Goal: Task Accomplishment & Management: Manage account settings

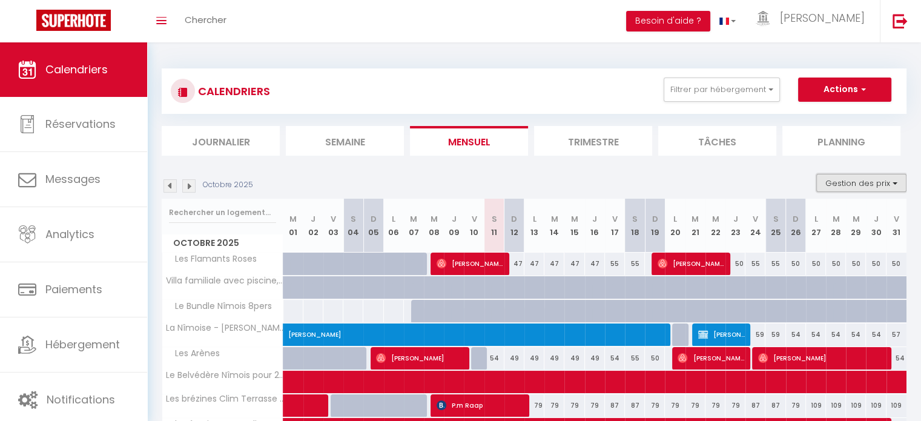
click at [832, 182] on button "Gestion des prix" at bounding box center [861, 183] width 90 height 18
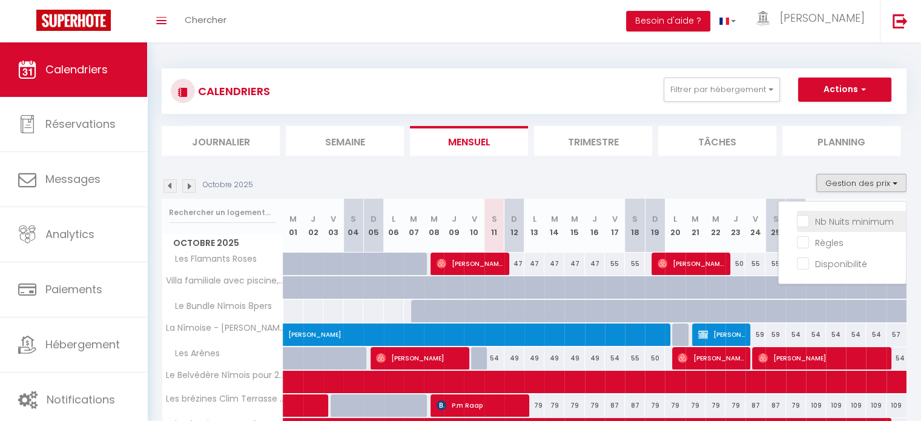
click at [801, 219] on input "Nb Nuits minimum" at bounding box center [851, 220] width 109 height 12
checkbox input "true"
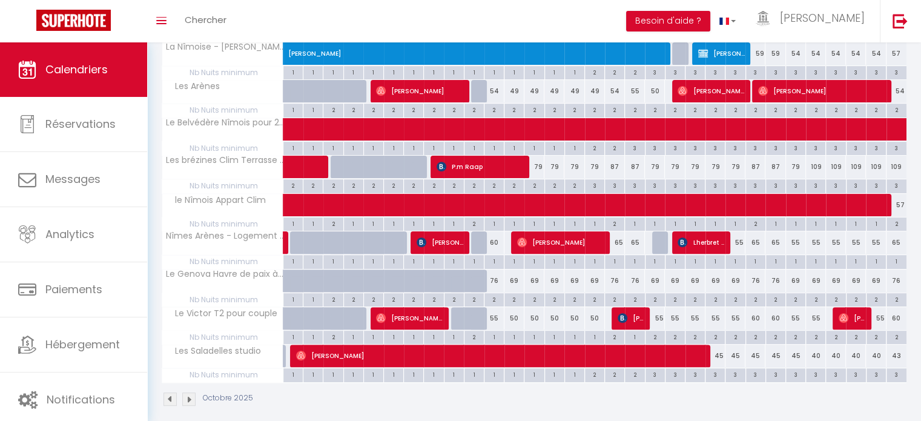
scroll to position [330, 0]
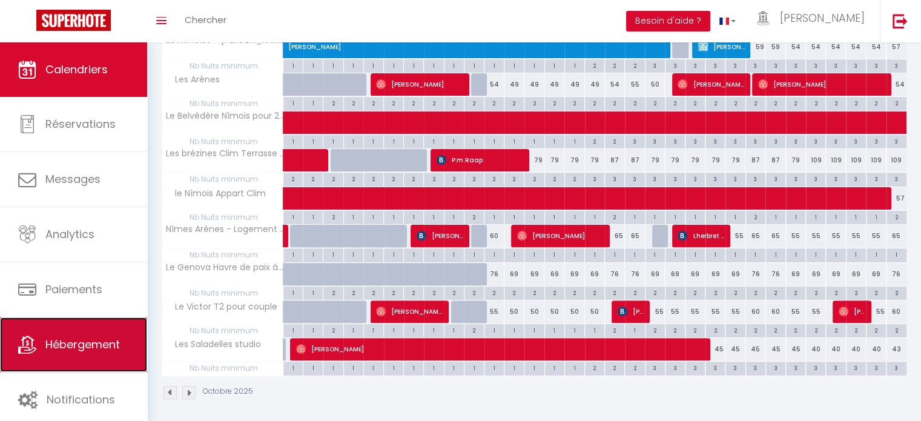
click at [126, 335] on link "Hébergement" at bounding box center [73, 344] width 147 height 54
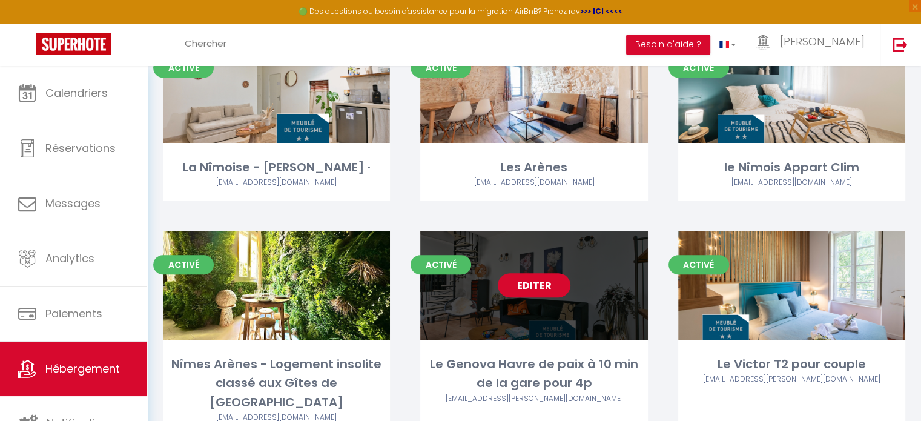
scroll to position [339, 0]
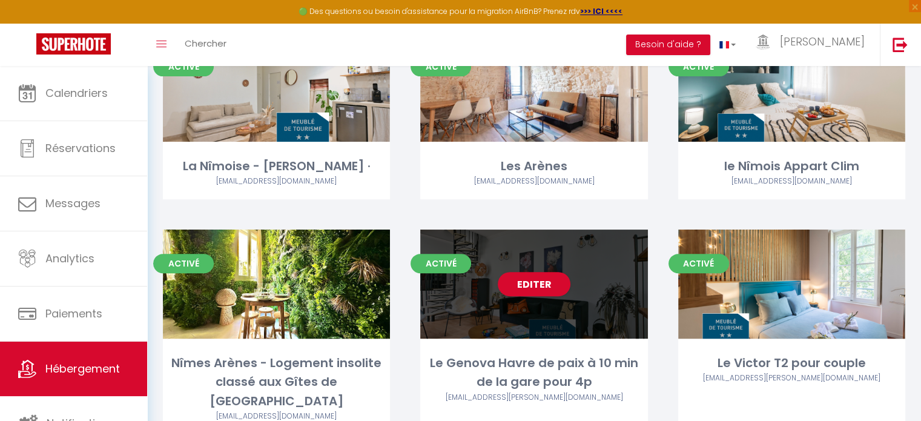
click at [522, 297] on div "Editer" at bounding box center [533, 283] width 227 height 109
click at [534, 287] on link "Editer" at bounding box center [534, 284] width 73 height 24
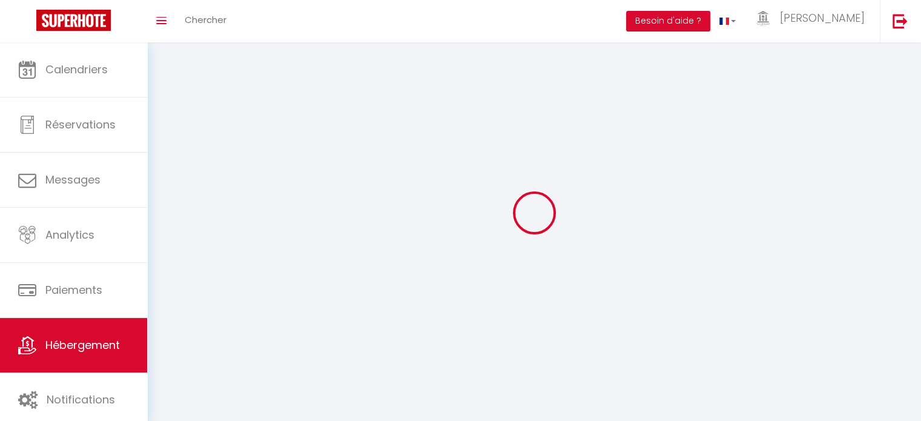
select select "1"
select select
select select "28"
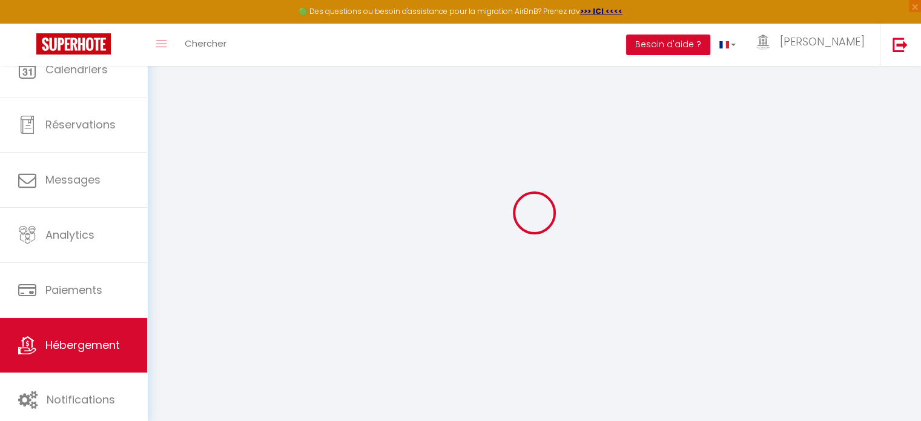
select select
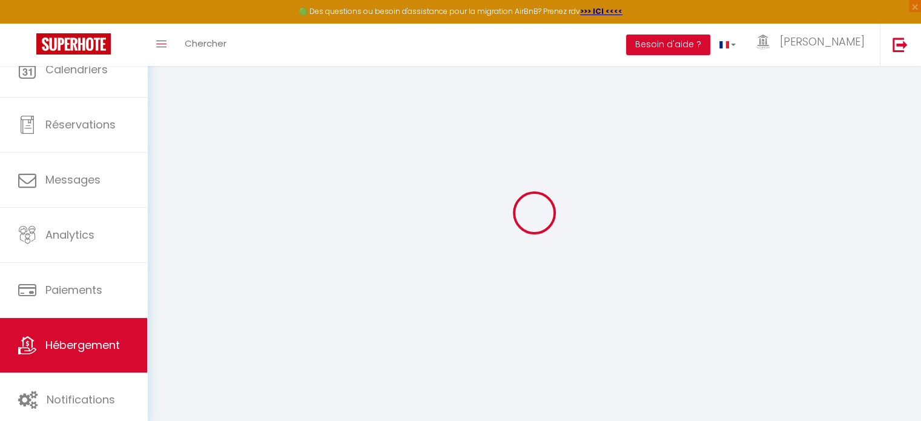
select select
checkbox input "false"
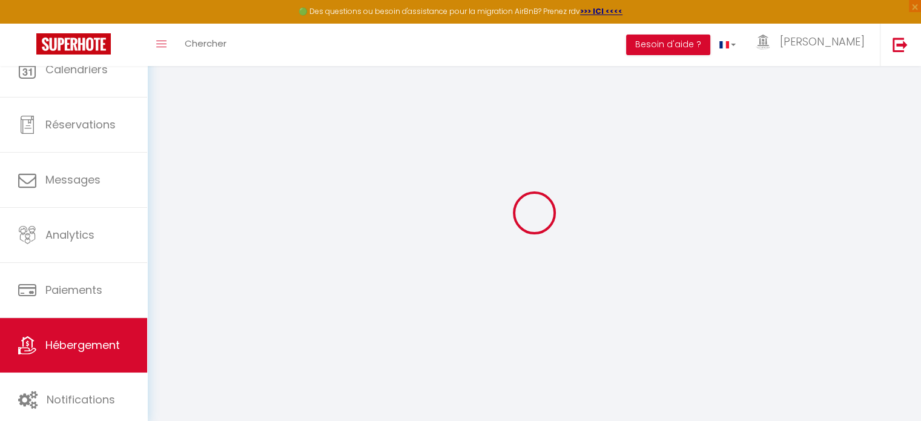
select select
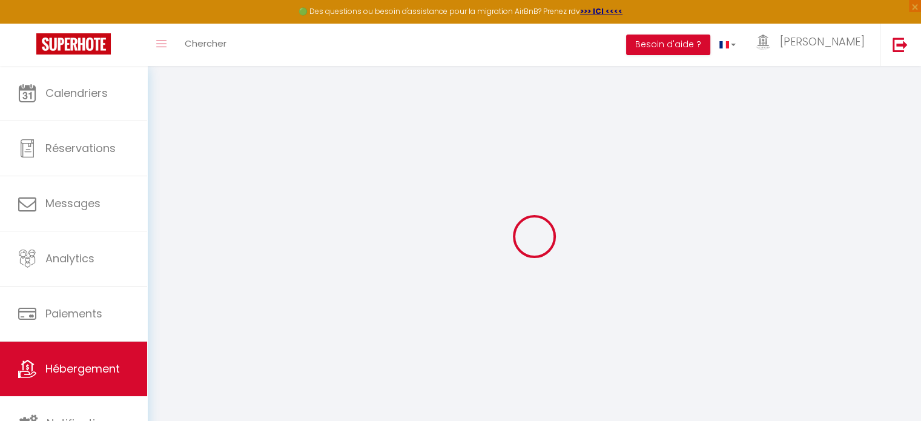
select select
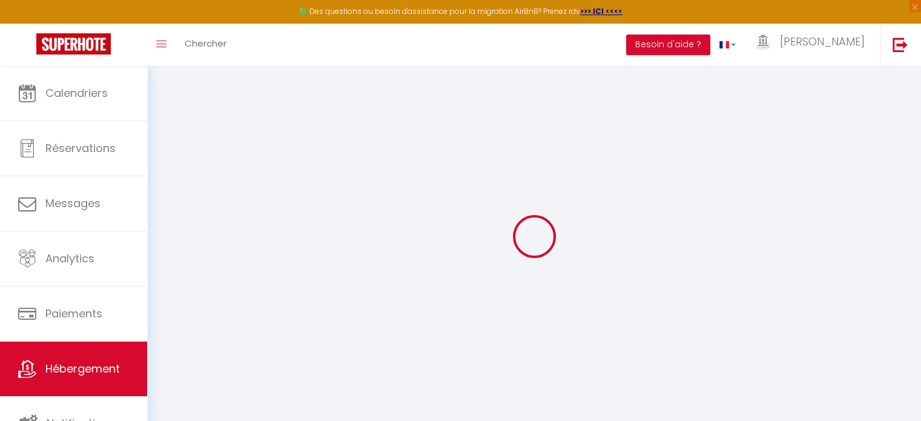
select select
checkbox input "false"
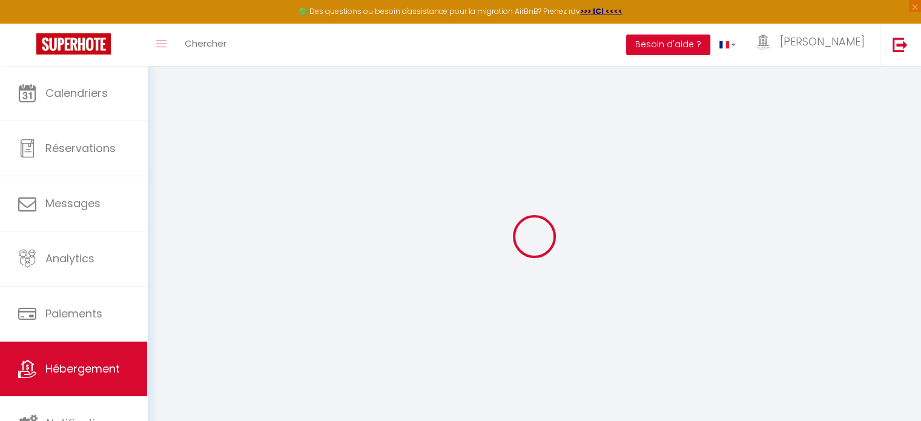
select select
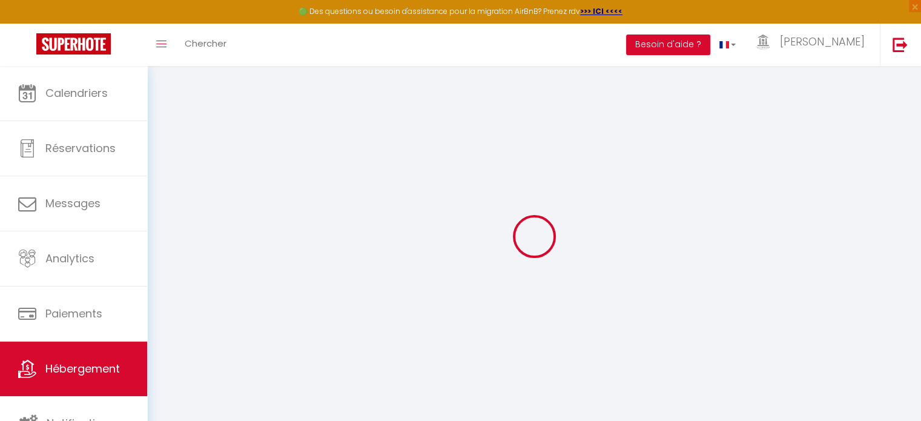
select select
checkbox input "false"
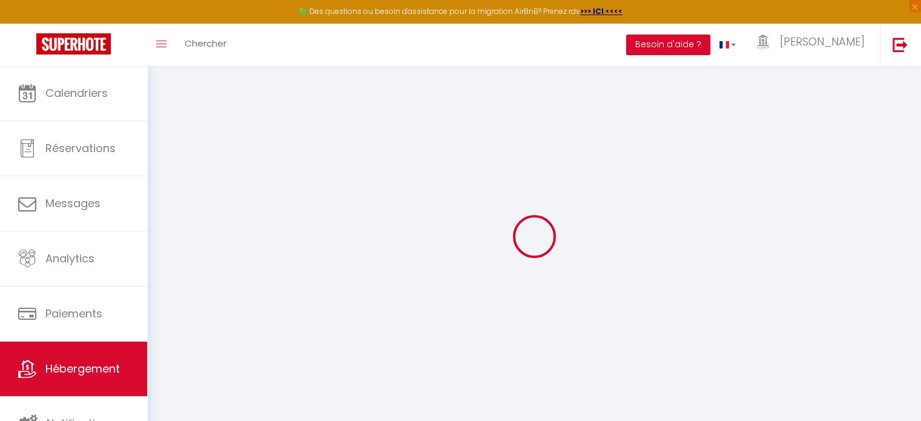
checkbox input "false"
select select
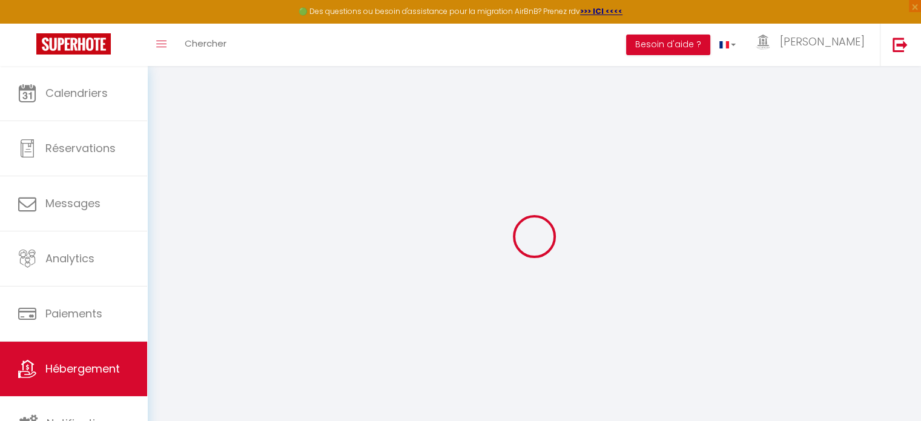
select select
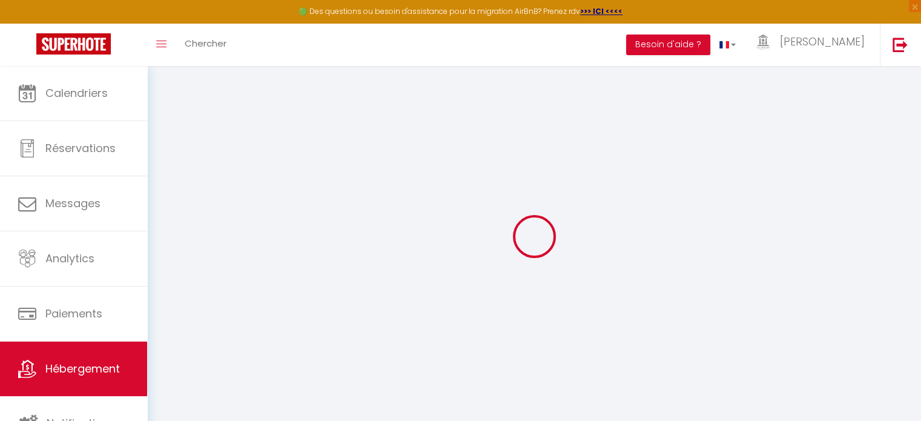
checkbox input "false"
select select
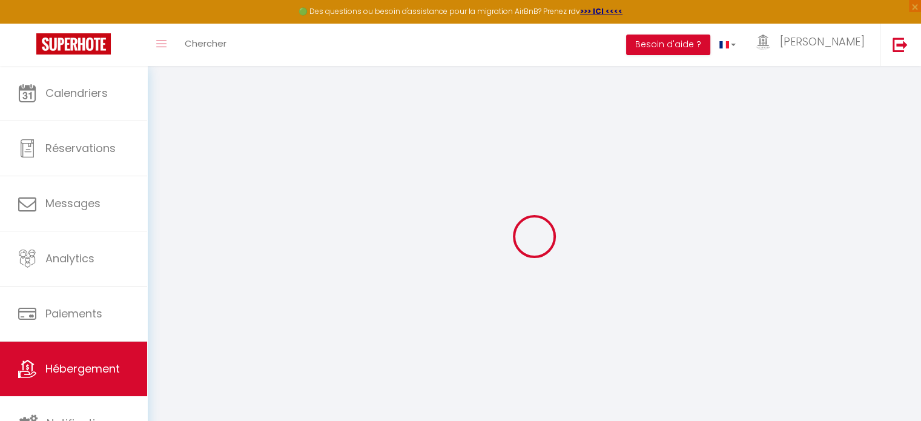
select select
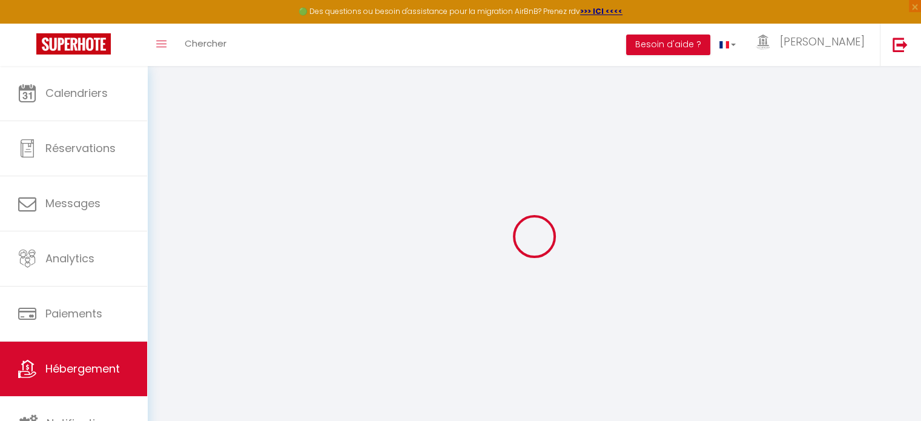
select select
checkbox input "false"
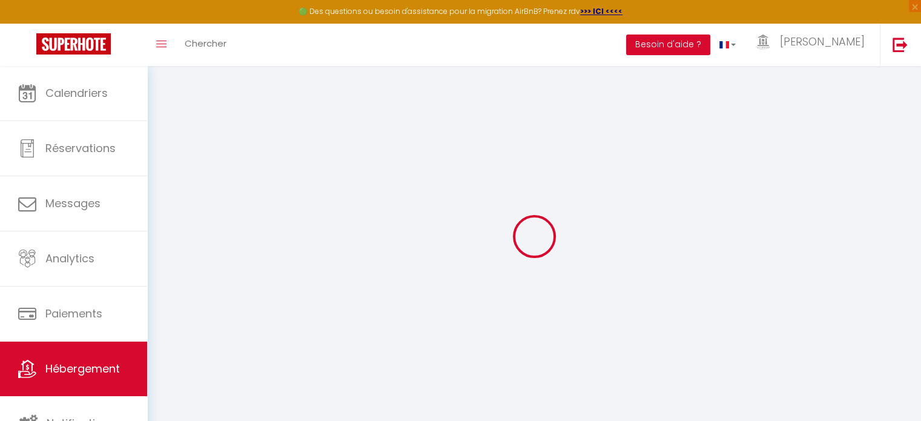
checkbox input "false"
select select
type input "Le Genova Havre de paix à 10 min de la gare pour 4p"
type input "[PERSON_NAME]"
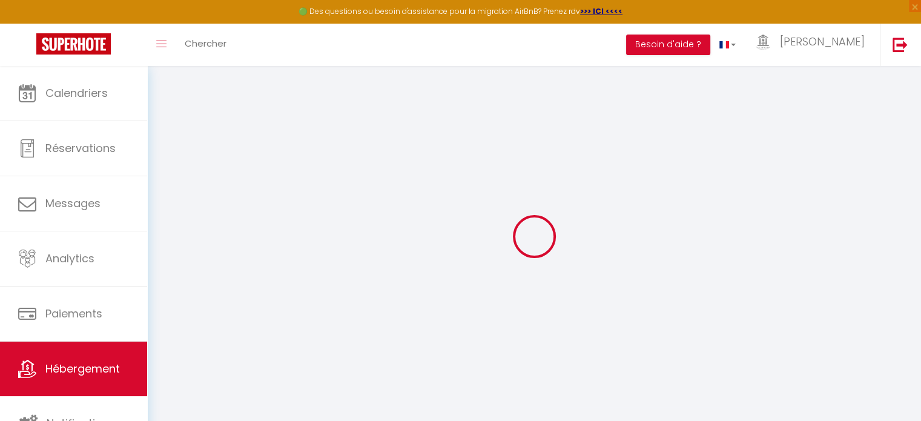
select select "2"
type input "68"
type input "71"
type input "1.65"
type input "400"
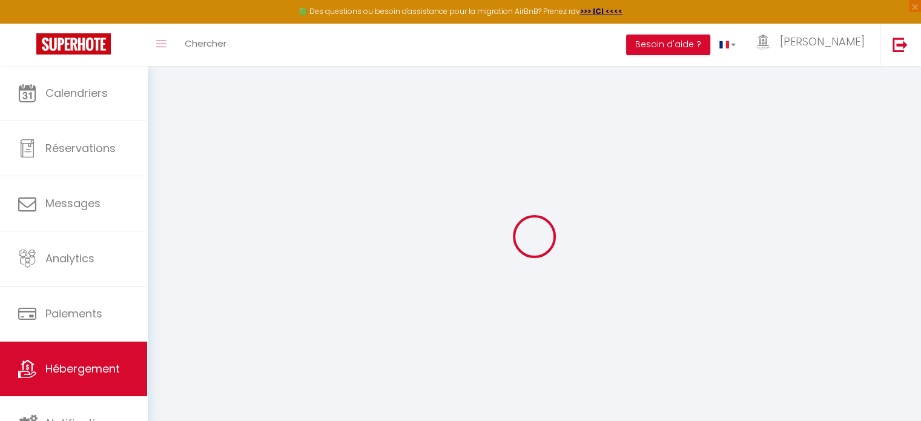
select select
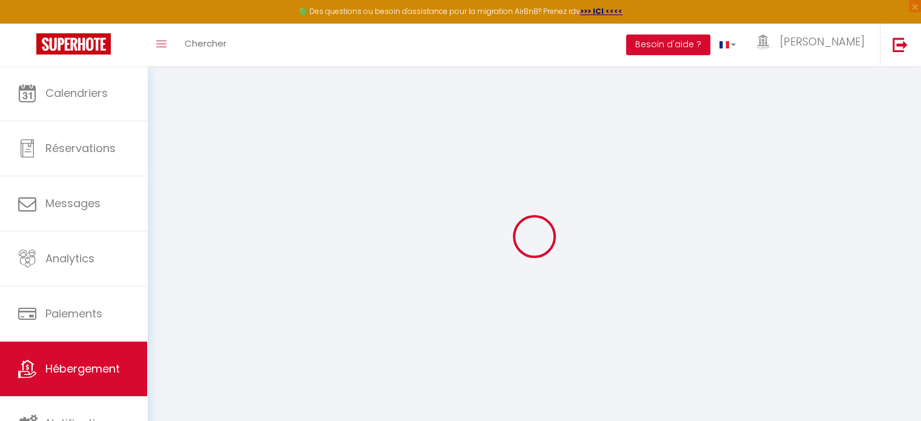
select select
type input "[STREET_ADDRESS]"
type input "30000"
type input "[GEOGRAPHIC_DATA]"
type input "[EMAIL_ADDRESS][DOMAIN_NAME]"
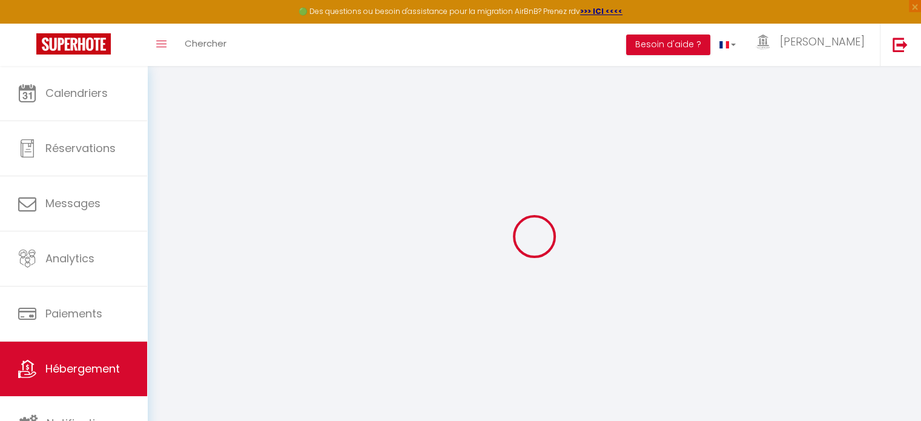
select select "9982"
checkbox input "false"
checkbox input "true"
checkbox input "false"
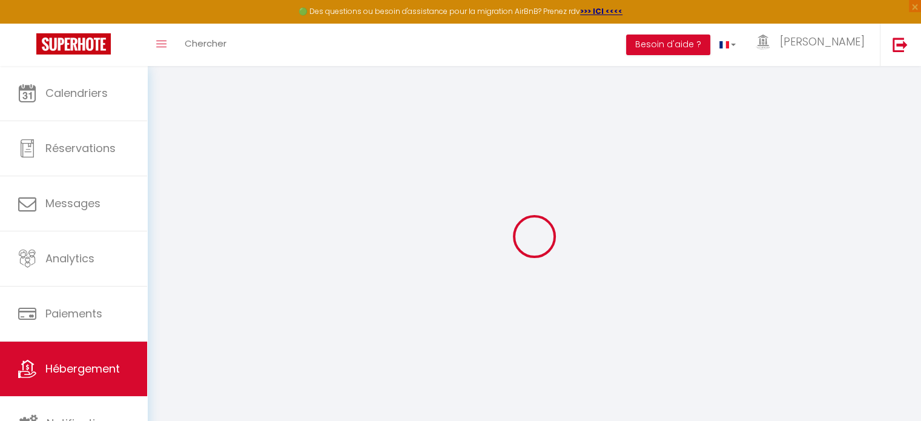
type input "22"
type input "71"
type input "0"
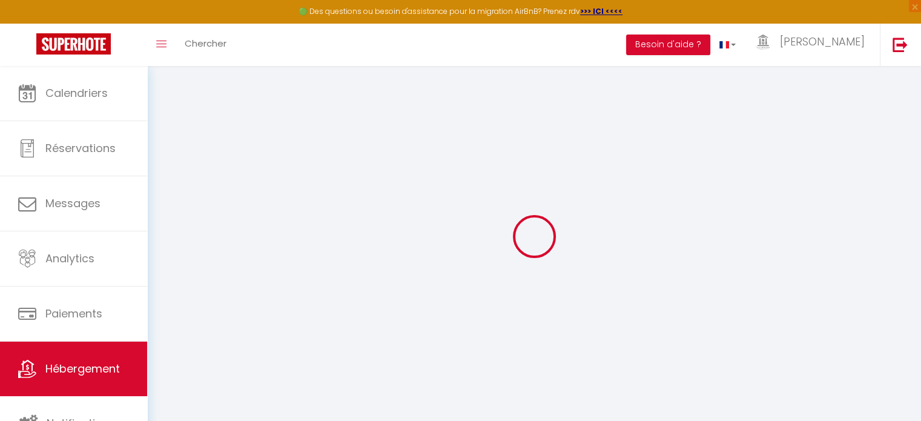
select select
checkbox input "false"
checkbox input "true"
checkbox input "false"
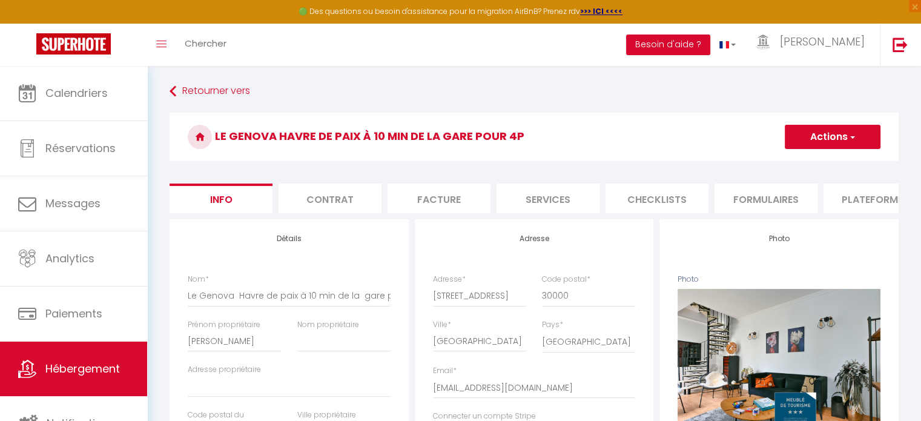
click at [550, 197] on li "Services" at bounding box center [547, 198] width 103 height 30
select select
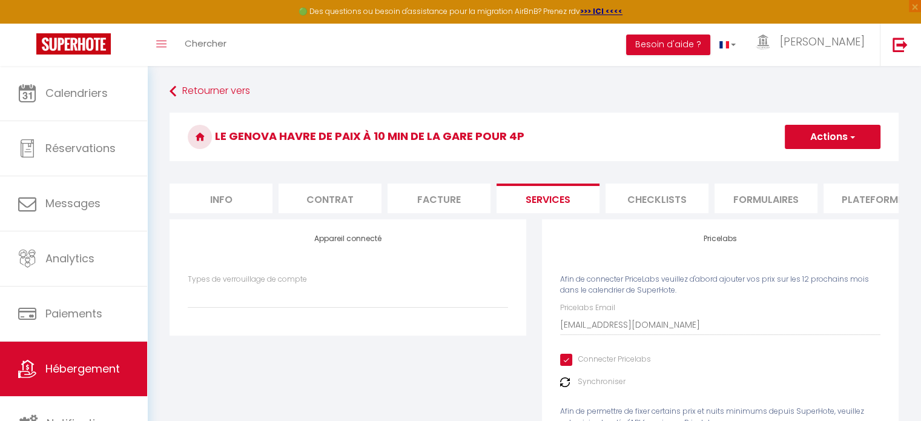
click at [562, 387] on img at bounding box center [565, 382] width 10 height 10
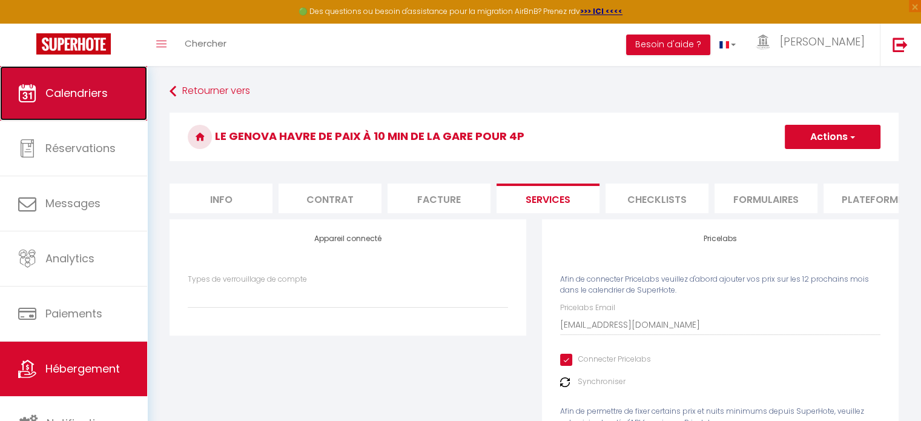
click at [91, 91] on span "Calendriers" at bounding box center [76, 92] width 62 height 15
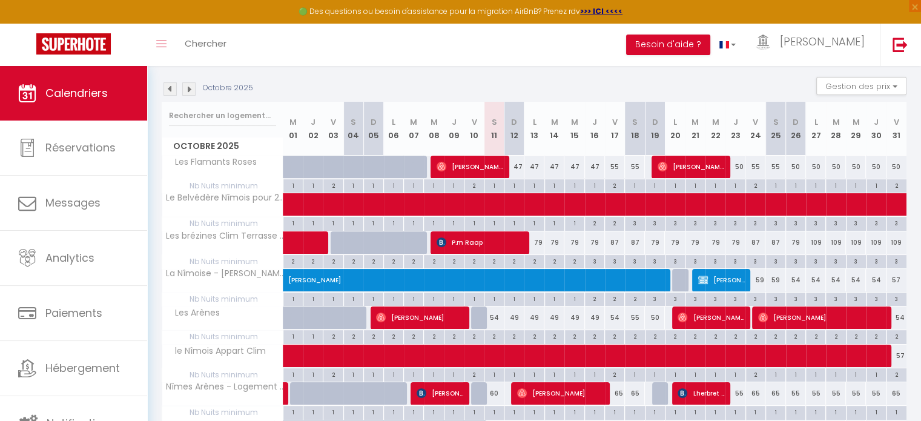
scroll to position [124, 0]
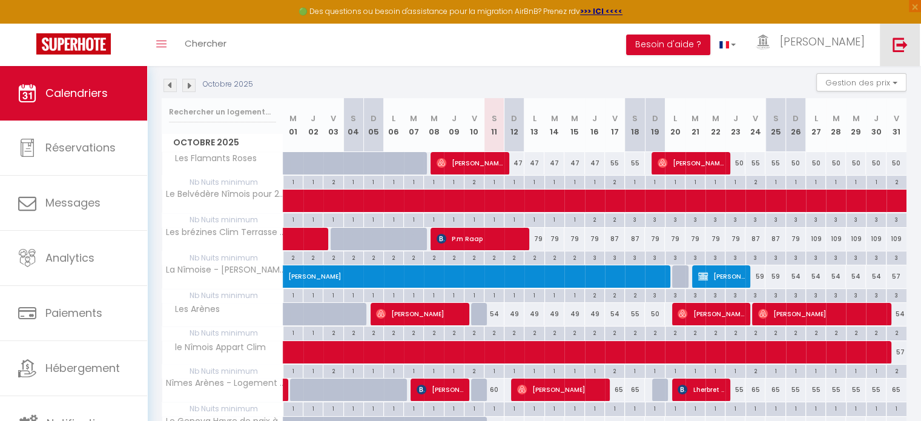
click at [897, 41] on img at bounding box center [899, 44] width 15 height 15
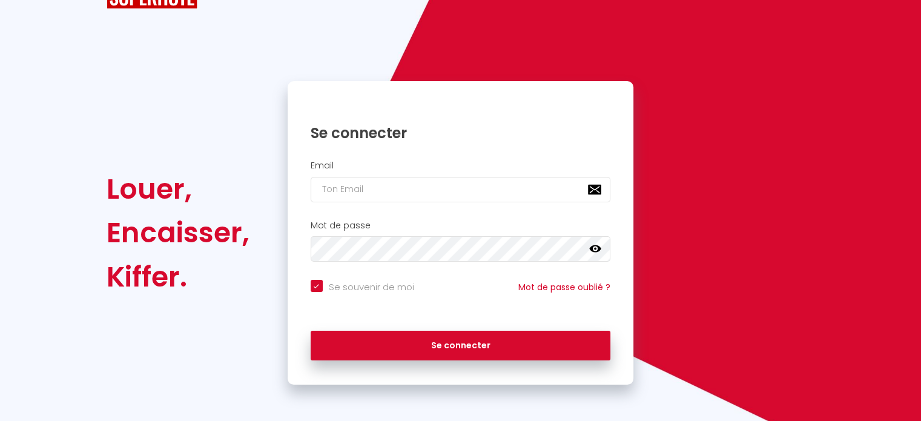
scroll to position [48, 0]
checkbox input "true"
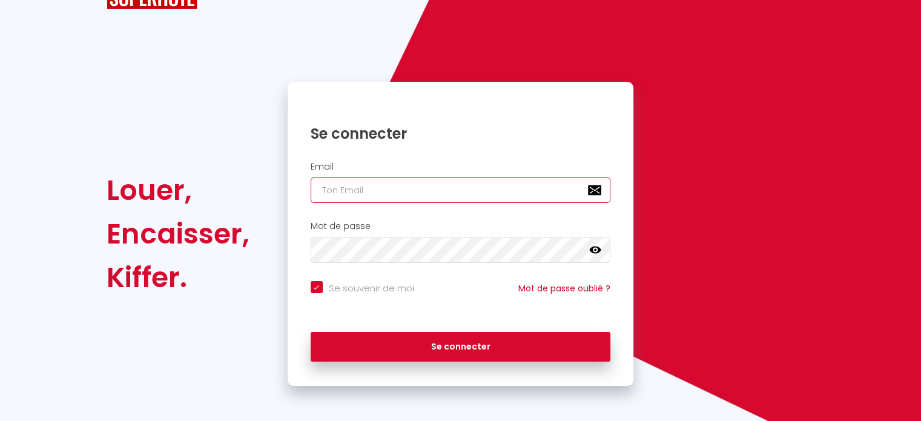
type input "[EMAIL_ADDRESS][PERSON_NAME][DOMAIN_NAME]"
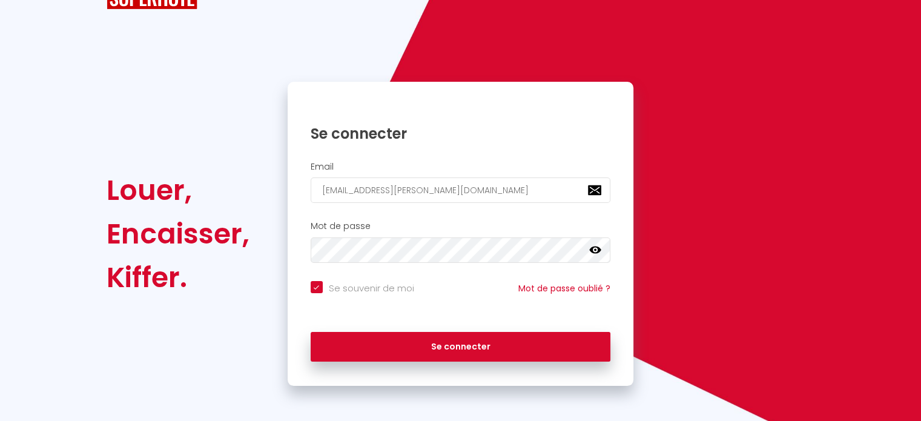
checkbox input "true"
